Goal: Task Accomplishment & Management: Manage account settings

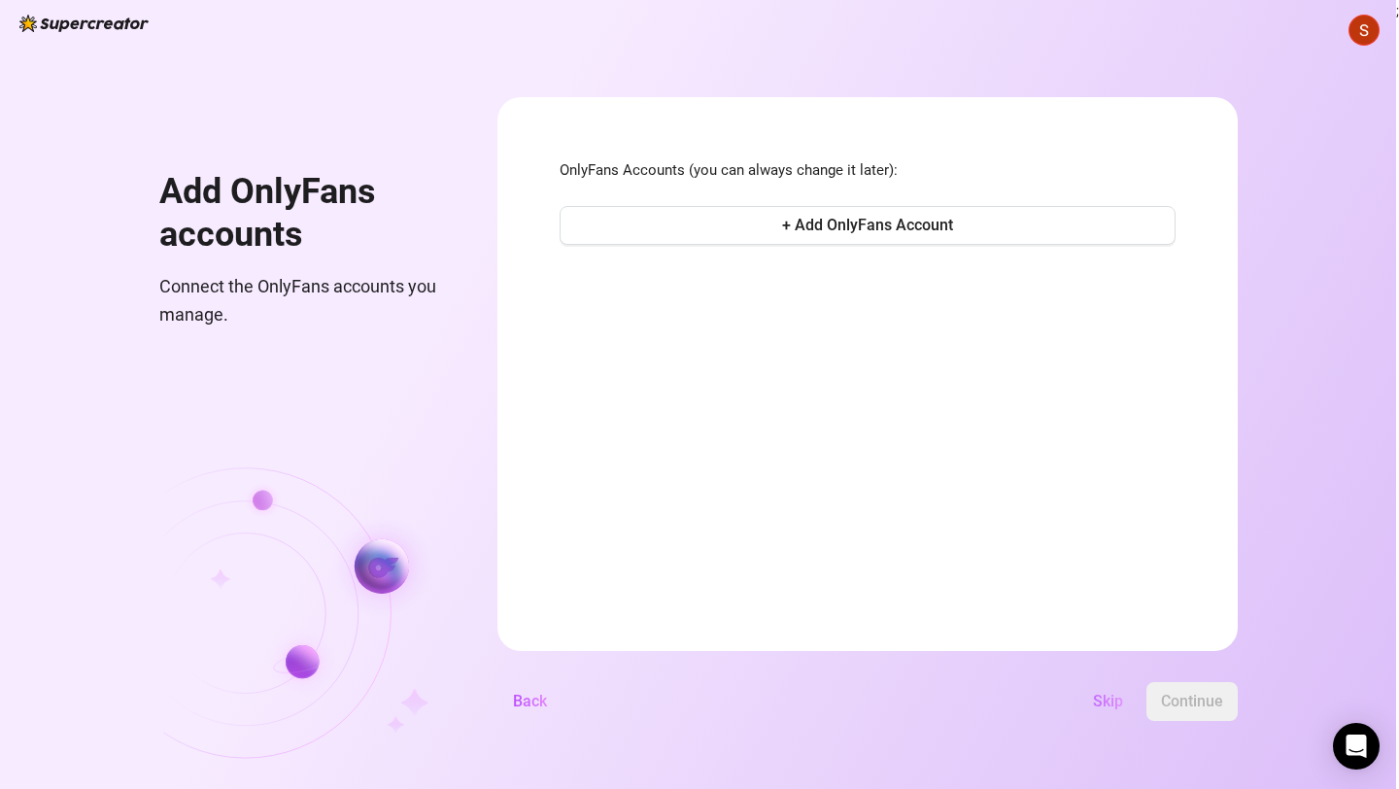
click at [1117, 702] on span "Skip" at bounding box center [1108, 701] width 30 height 18
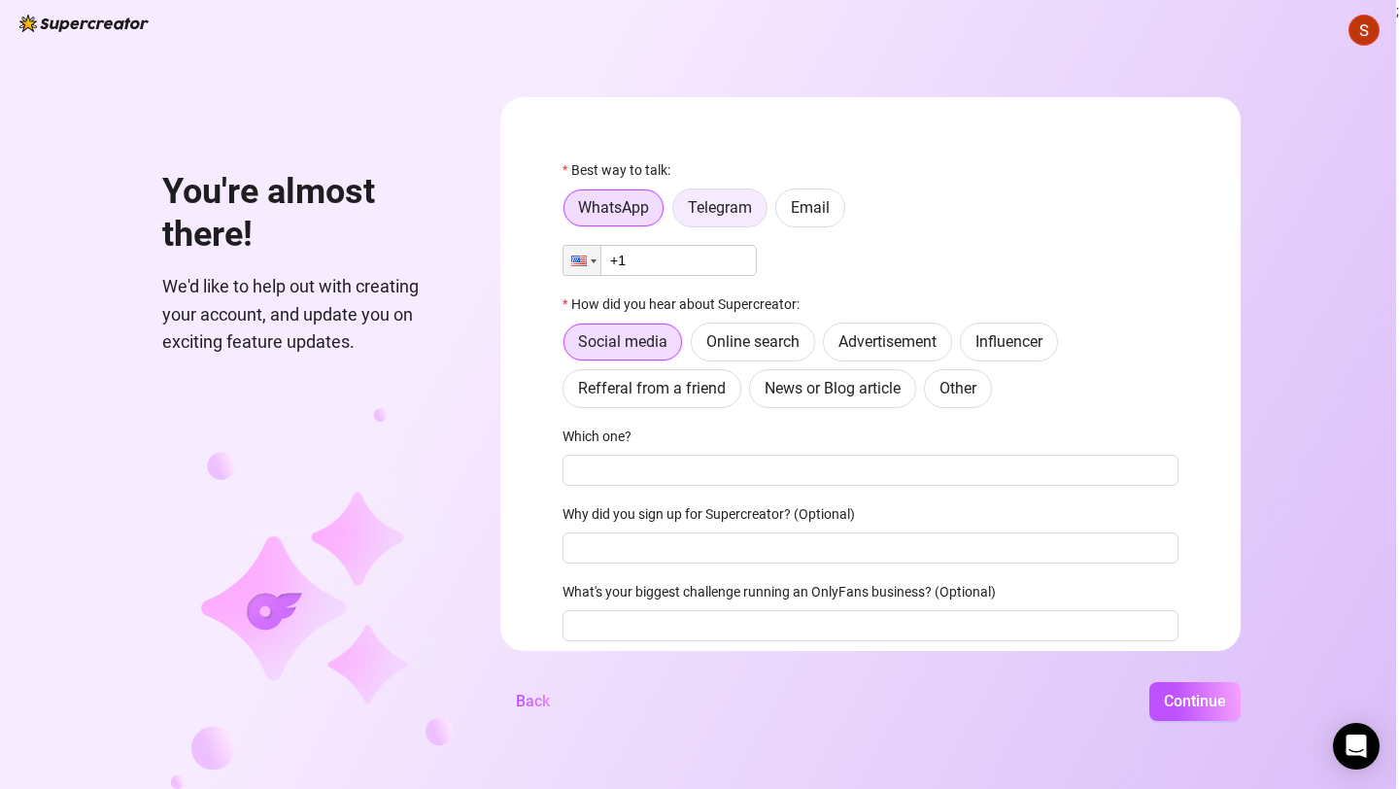
click at [724, 203] on span "Telegram" at bounding box center [720, 207] width 64 height 18
click at [678, 213] on input "Telegram" at bounding box center [678, 213] width 0 height 0
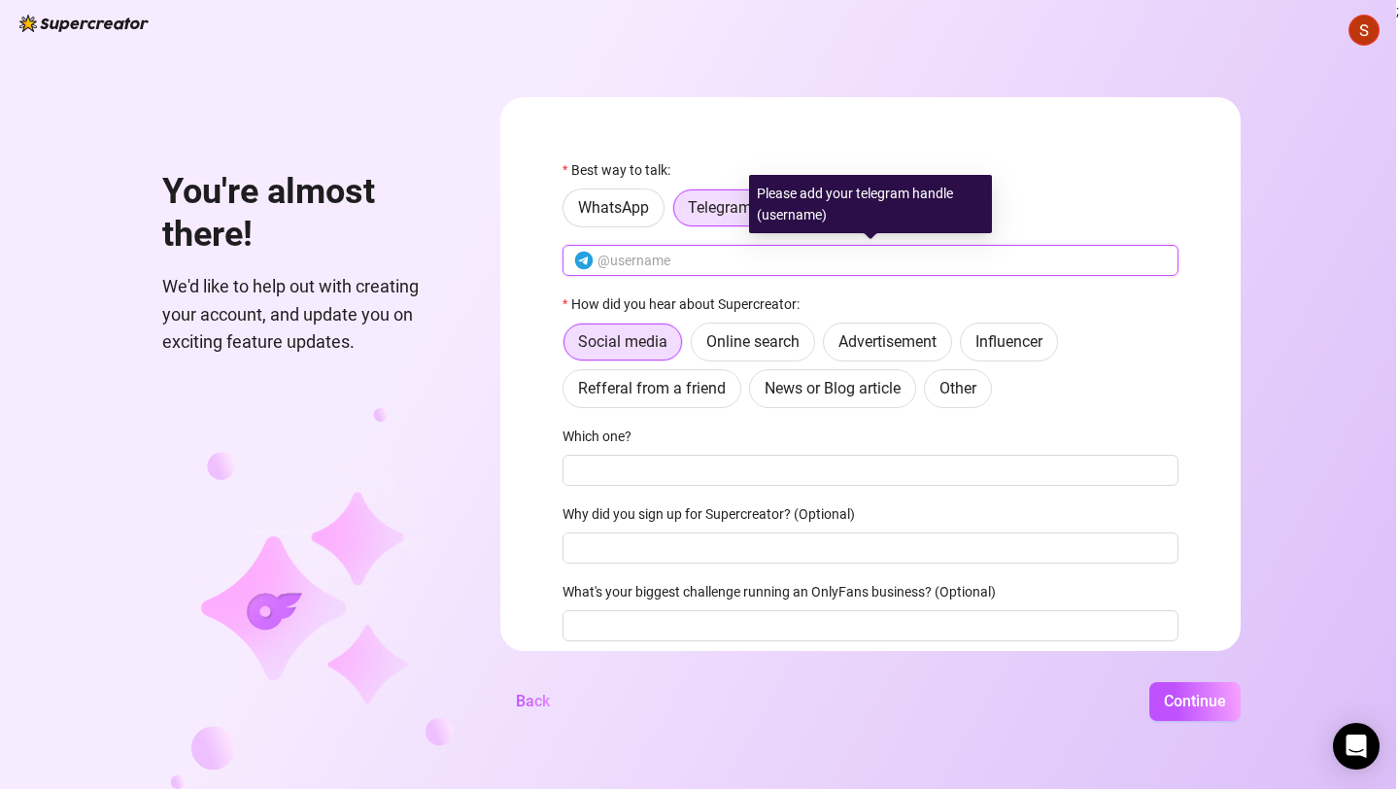
click at [694, 253] on input "text" at bounding box center [881, 260] width 569 height 21
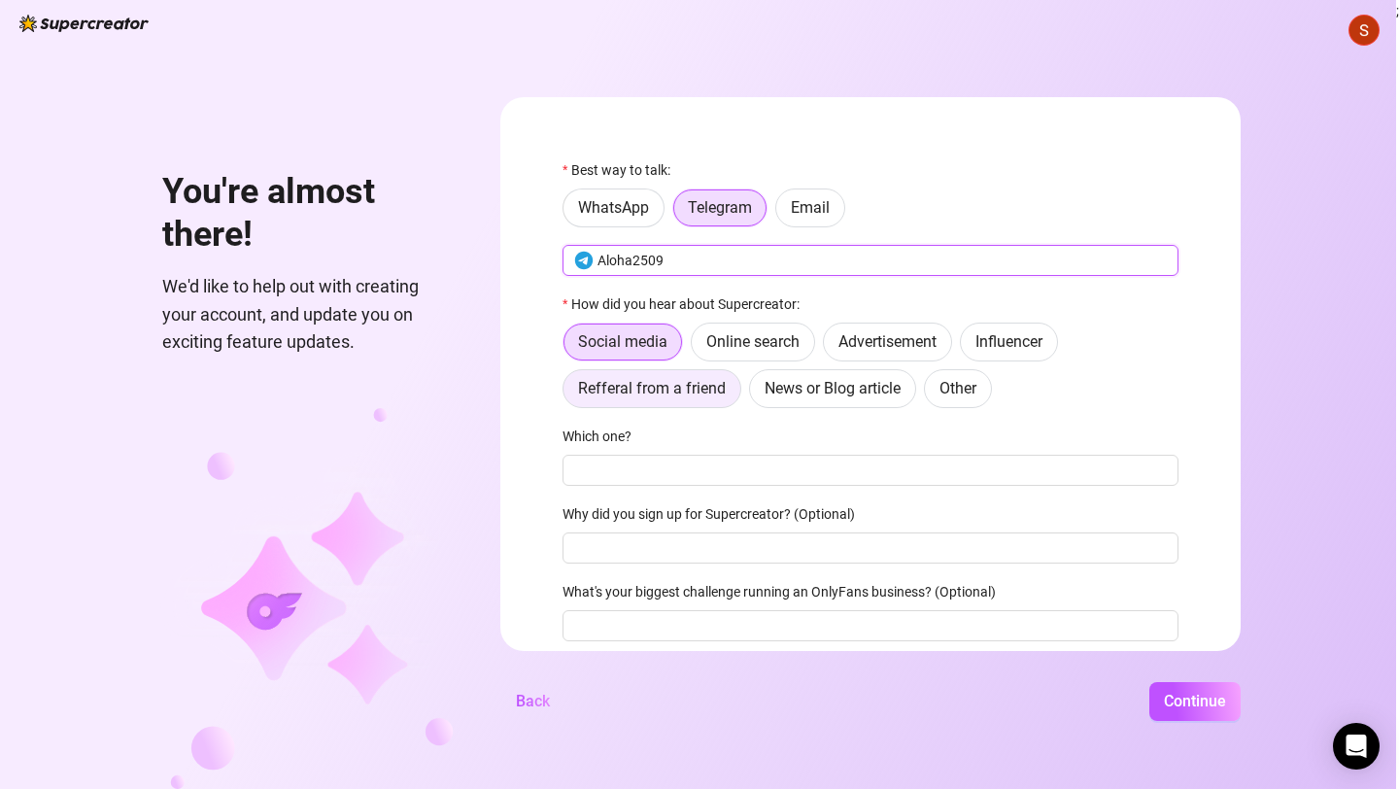
type input "Aloha2509"
click at [703, 384] on span "Refferal from a friend" at bounding box center [652, 388] width 148 height 18
click at [568, 393] on input "Refferal from a friend" at bounding box center [568, 393] width 0 height 0
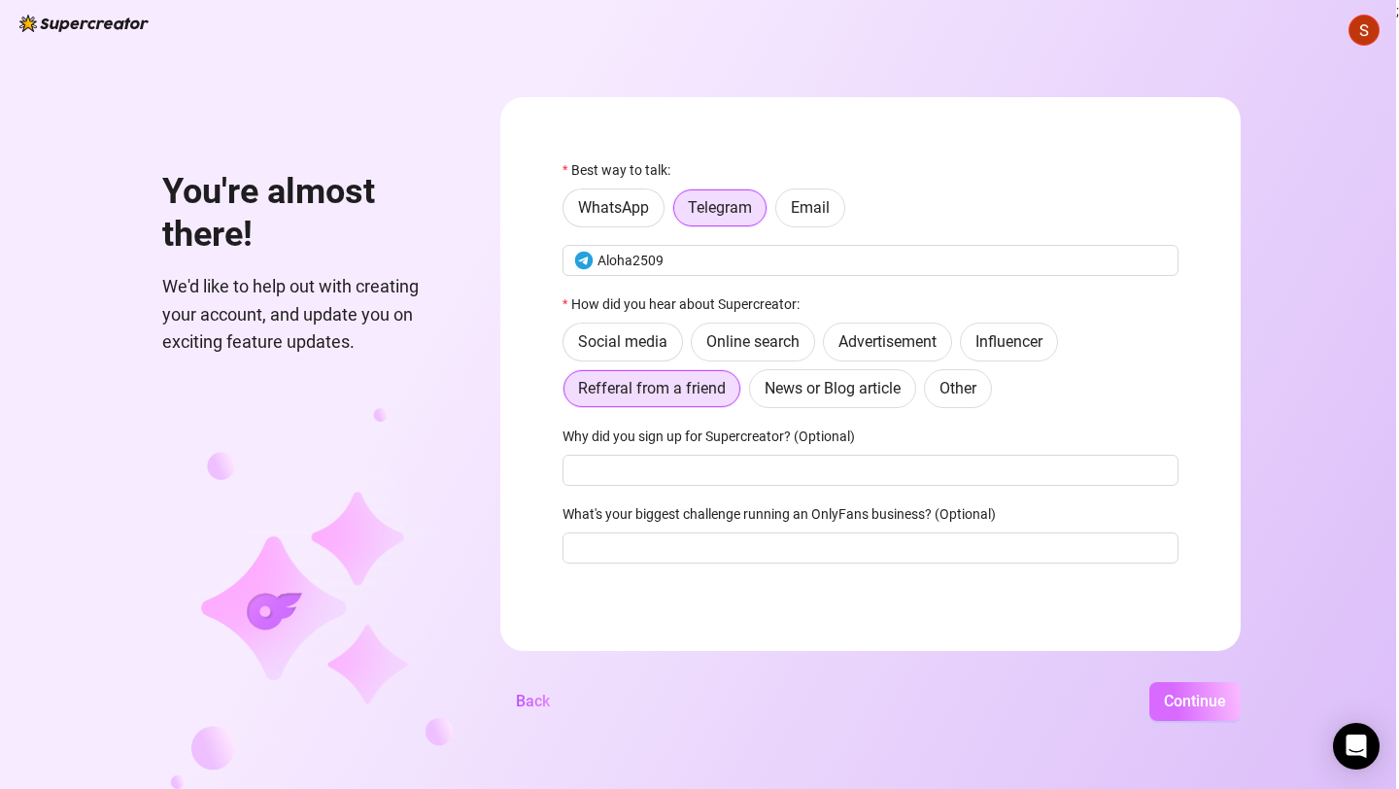
click at [1171, 702] on span "Continue" at bounding box center [1195, 701] width 62 height 18
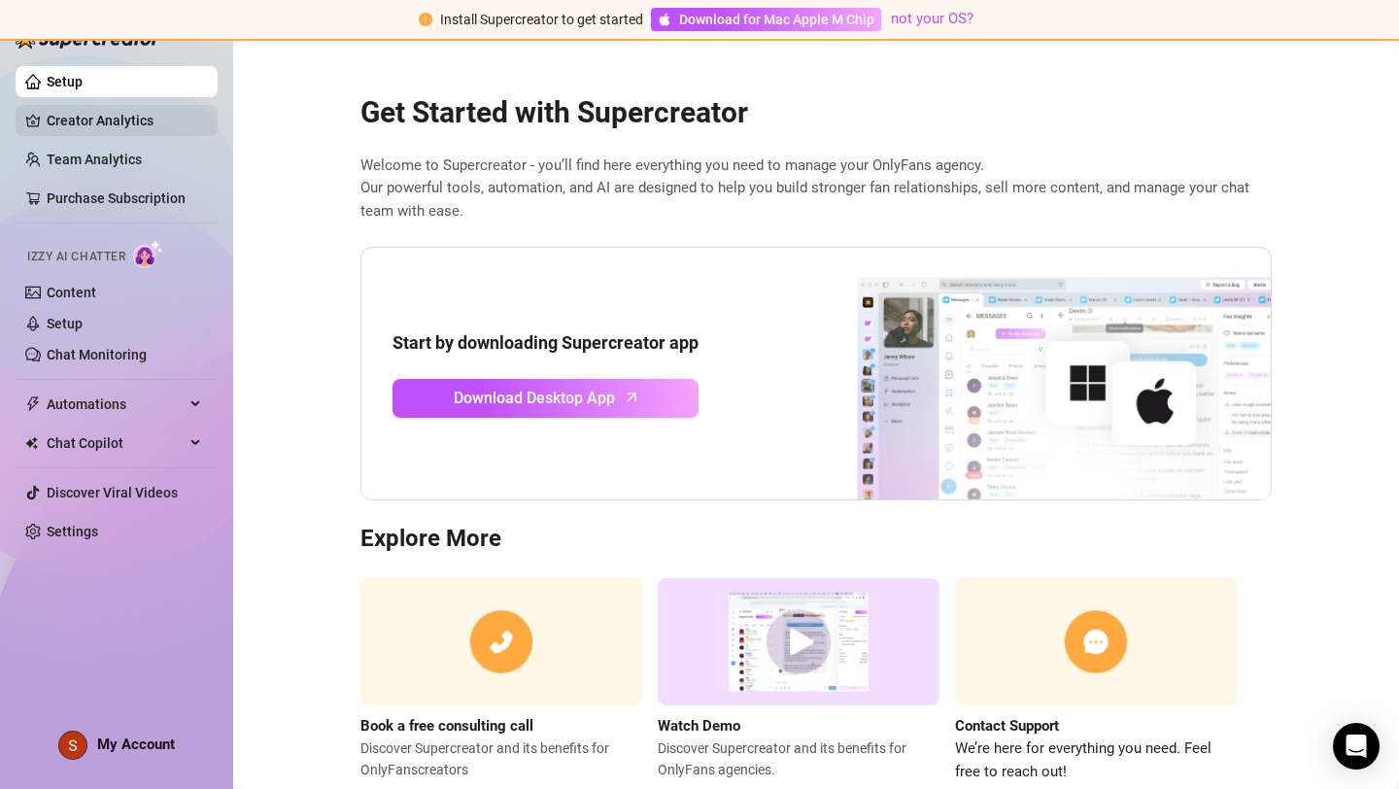
click at [78, 128] on link "Creator Analytics" at bounding box center [124, 120] width 155 height 31
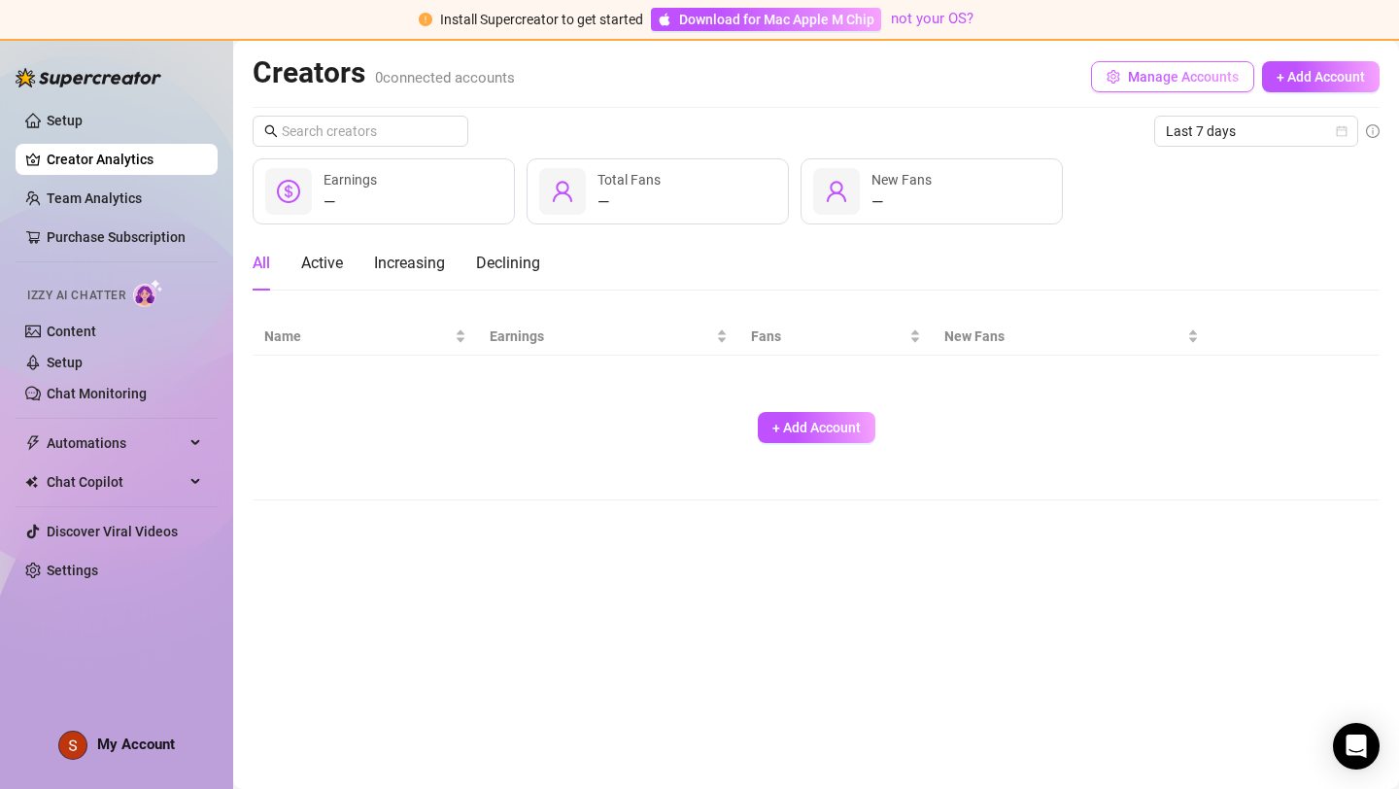
click at [1115, 84] on span "button" at bounding box center [1113, 77] width 14 height 16
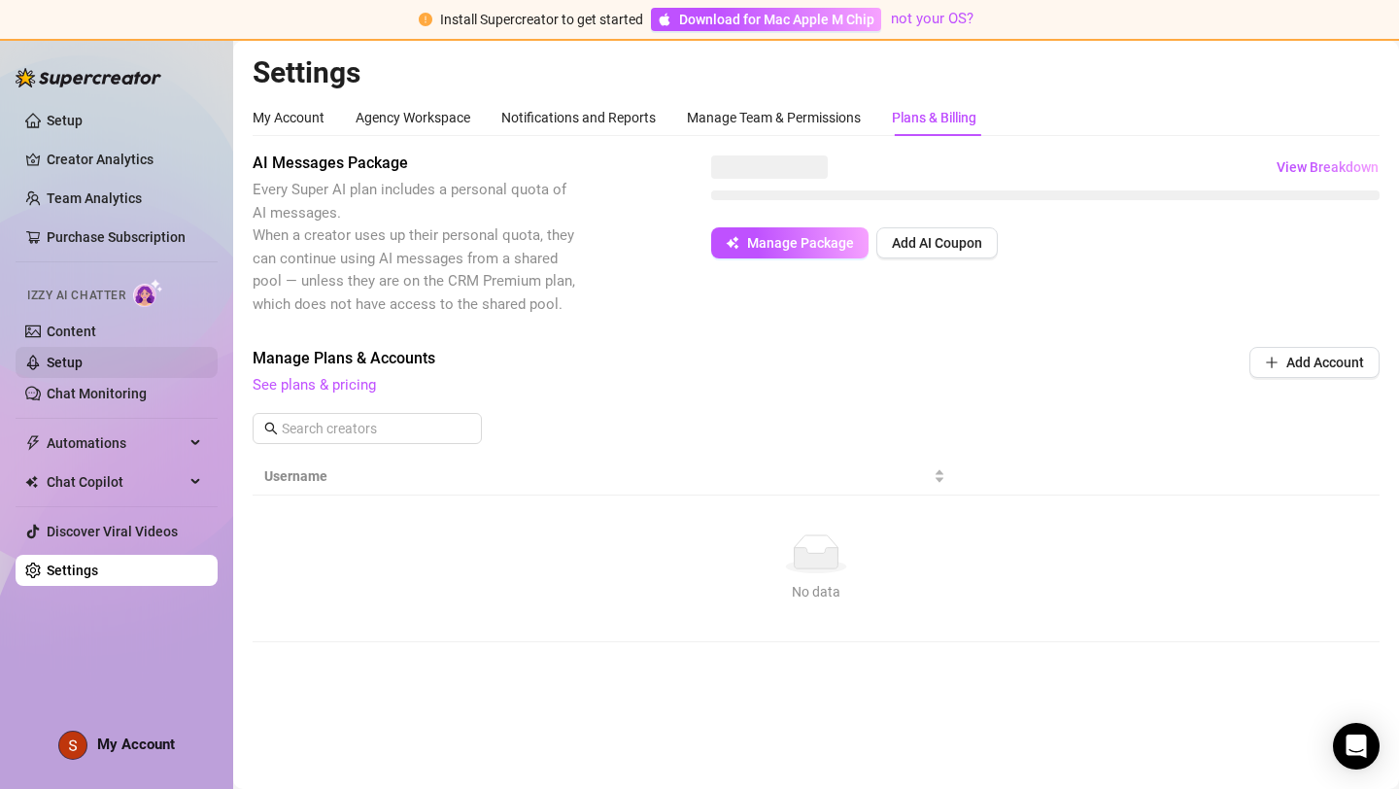
click at [83, 367] on link "Setup" at bounding box center [65, 363] width 36 height 16
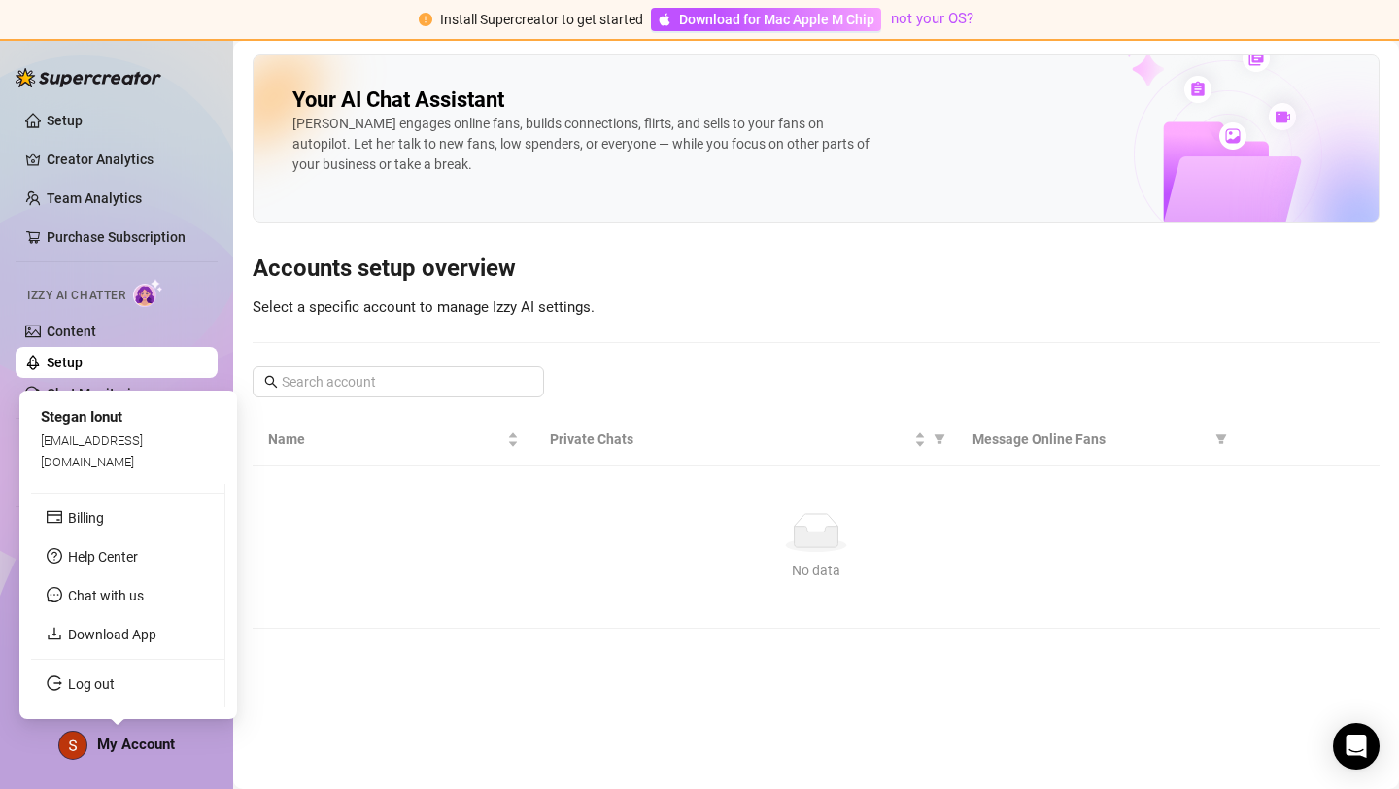
click at [150, 745] on span "My Account" at bounding box center [136, 743] width 78 height 17
click at [92, 518] on link "Billing" at bounding box center [86, 518] width 36 height 16
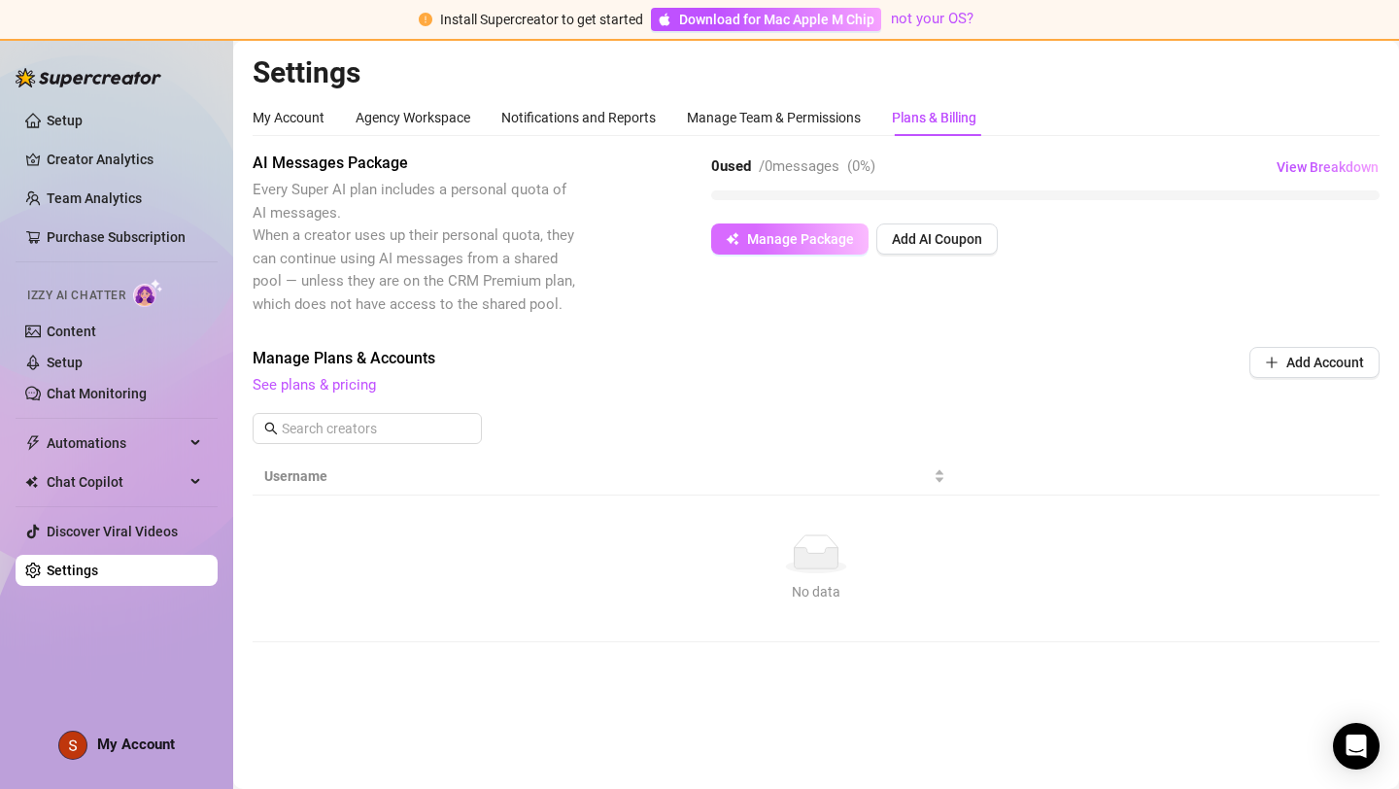
click at [798, 245] on span "Manage Package" at bounding box center [800, 239] width 107 height 16
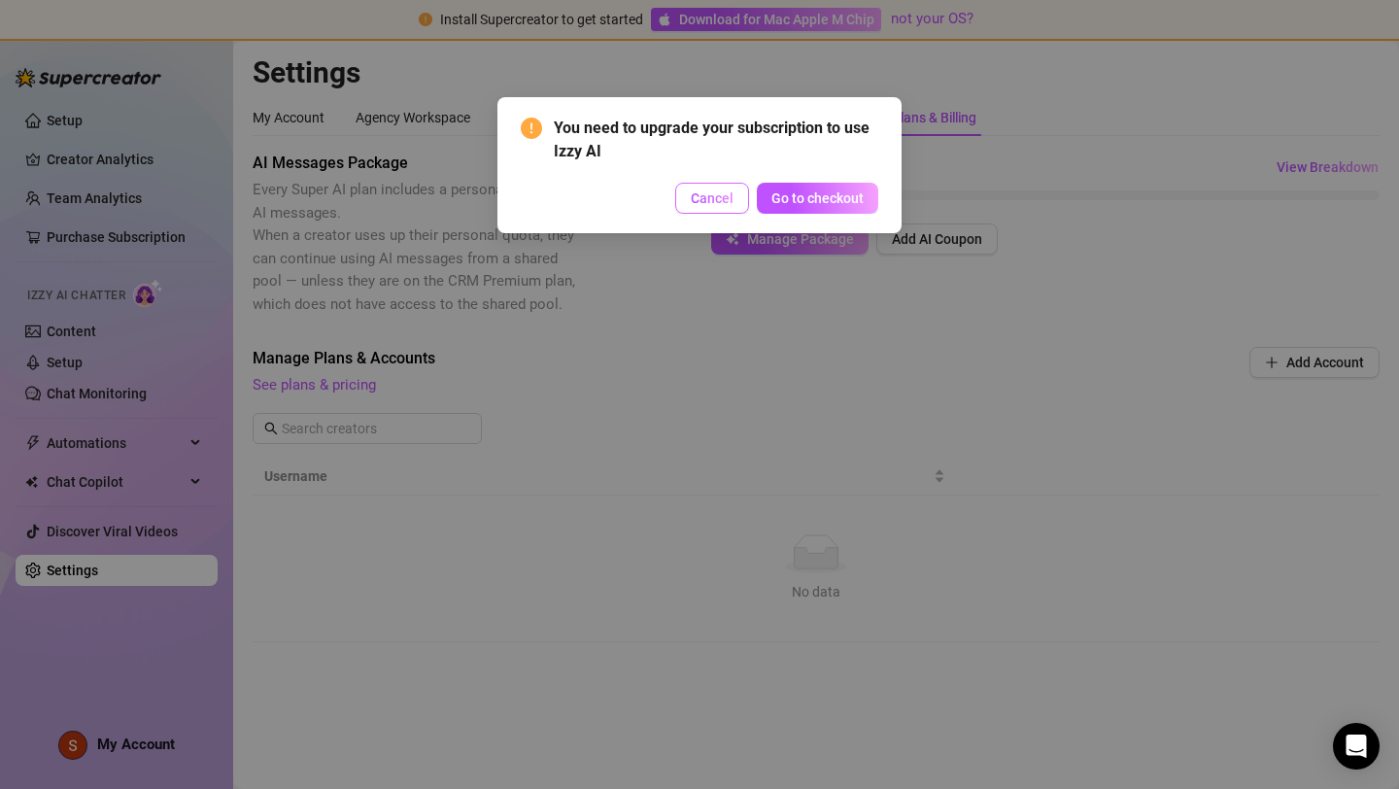
click at [715, 196] on span "Cancel" at bounding box center [712, 198] width 43 height 16
